Goal: Information Seeking & Learning: Find specific fact

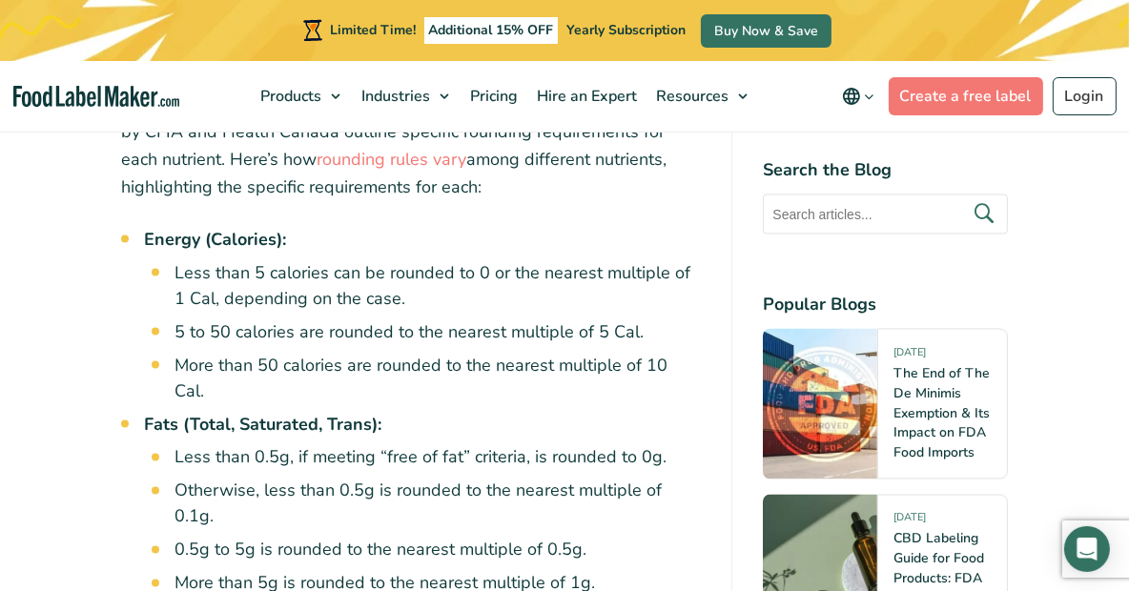
scroll to position [3337, 0]
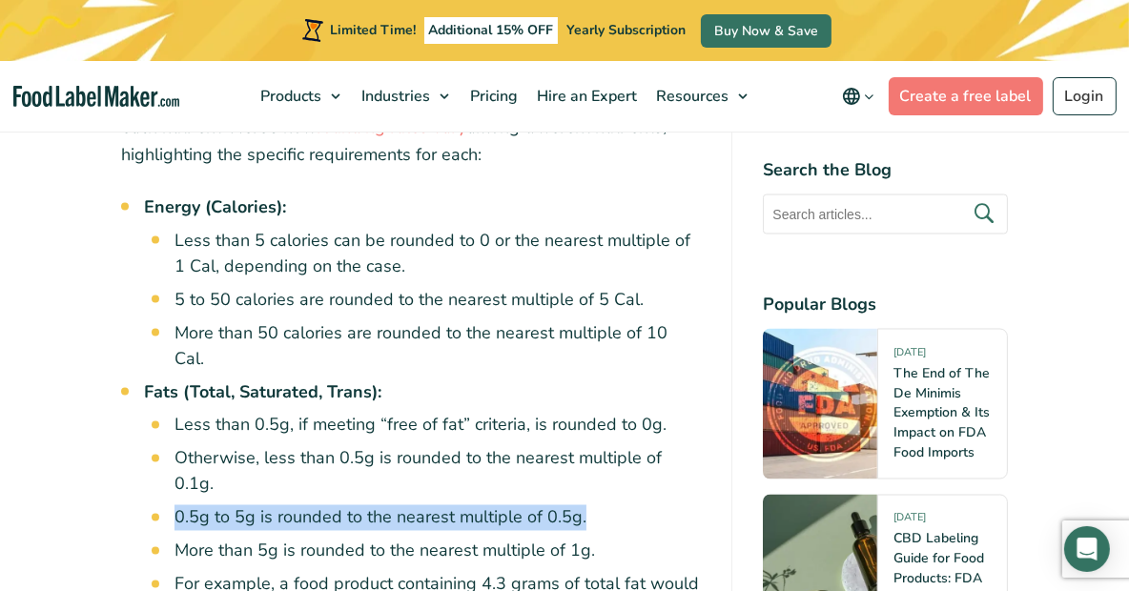
drag, startPoint x: 612, startPoint y: 443, endPoint x: 174, endPoint y: 440, distance: 437.7
click at [174, 505] on li "0.5g to 5g is rounded to the nearest multiple of 0.5g." at bounding box center [437, 518] width 526 height 26
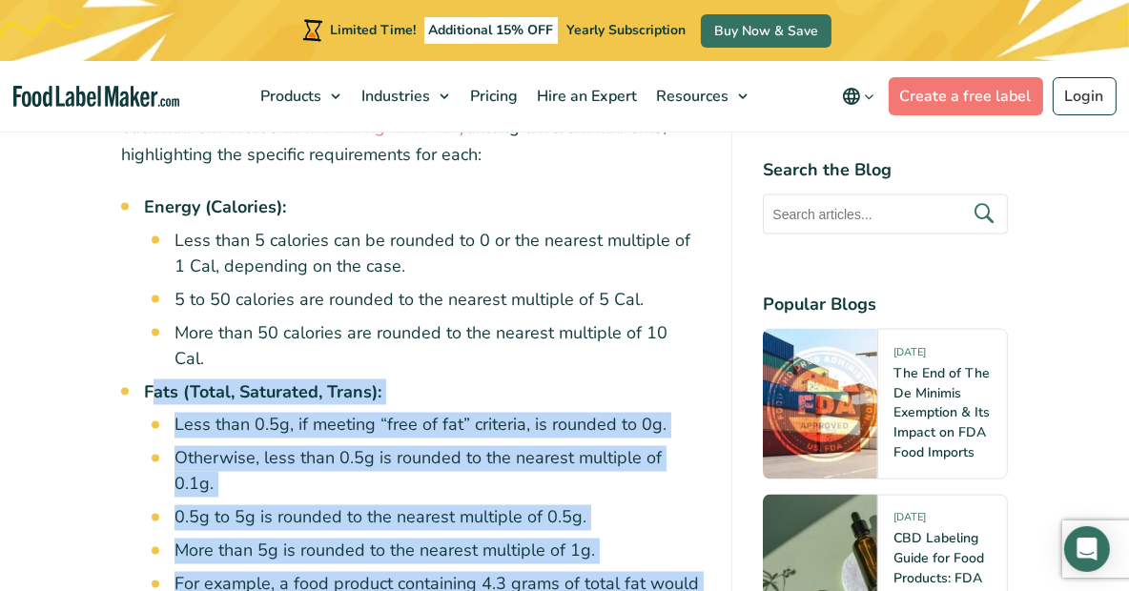
drag, startPoint x: 152, startPoint y: 337, endPoint x: 711, endPoint y: 528, distance: 591.6
copy li "ats (Total, Saturated, Trans): Less than 0.5g, if meeting “free of fat” criteri…"
drag, startPoint x: 327, startPoint y: 421, endPoint x: 301, endPoint y: 409, distance: 28.6
click at [327, 446] on li "Otherwise, less than 0.5g is rounded to the nearest multiple of 0.1g." at bounding box center [437, 471] width 526 height 51
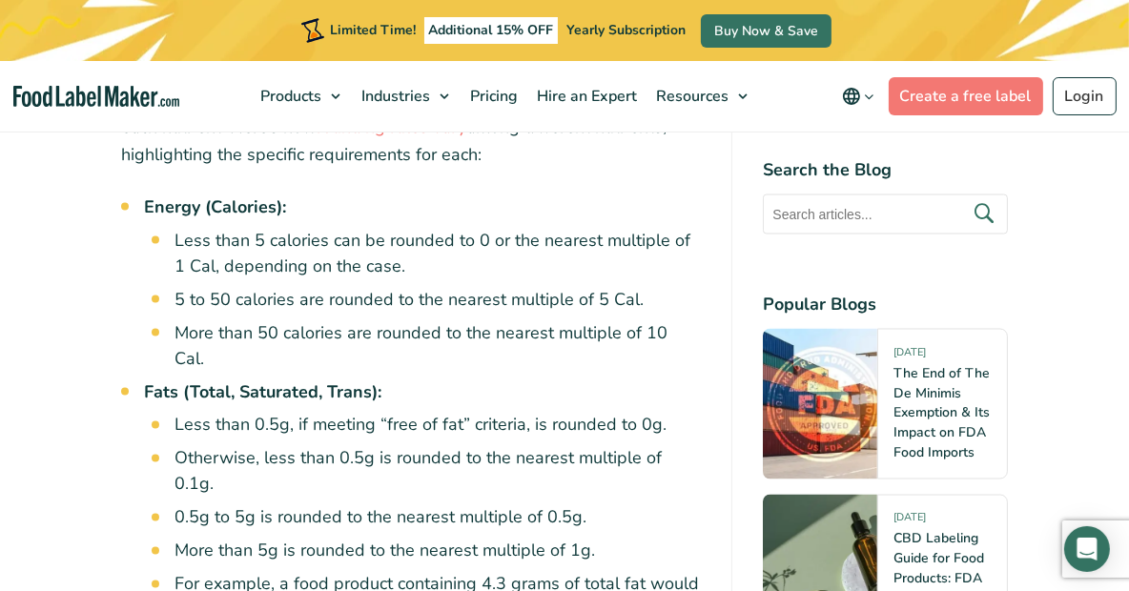
click at [146, 380] on strong "Fats (Total, Saturated, Trans):" at bounding box center [262, 391] width 237 height 23
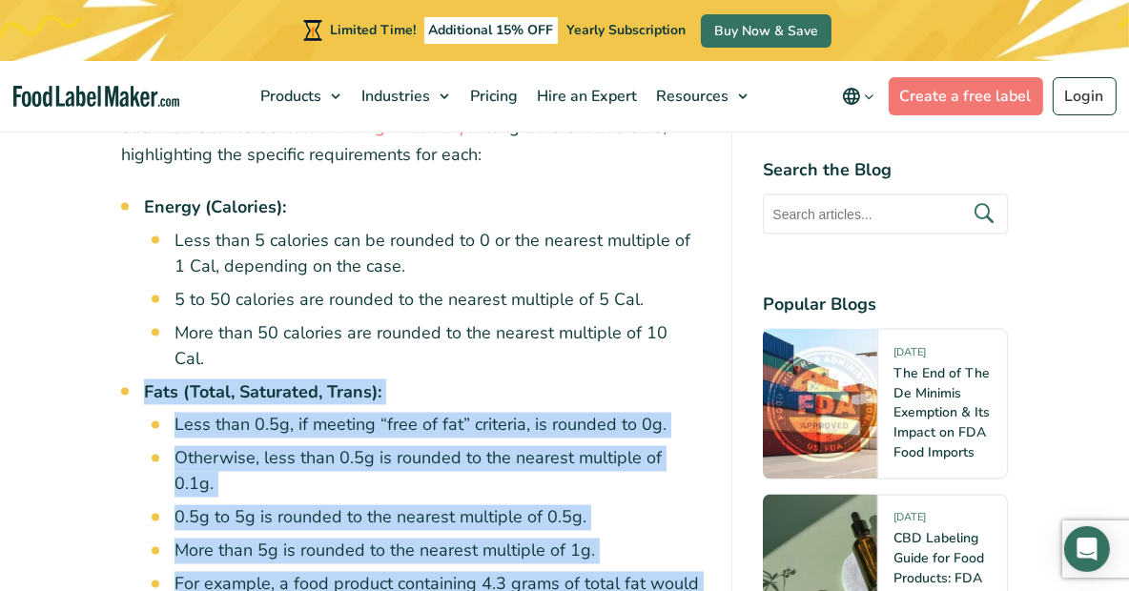
drag, startPoint x: 141, startPoint y: 339, endPoint x: 594, endPoint y: 538, distance: 494.4
click at [594, 538] on div "The Canadian Food Inspection Agency (CFIA) rounding rules are regulatory guidel…" at bounding box center [411, 511] width 580 height 6445
copy li "Fats (Total, Saturated, Trans): Less than 0.5g, if meeting “free of fat” criter…"
